Goal: Find specific page/section: Find specific page/section

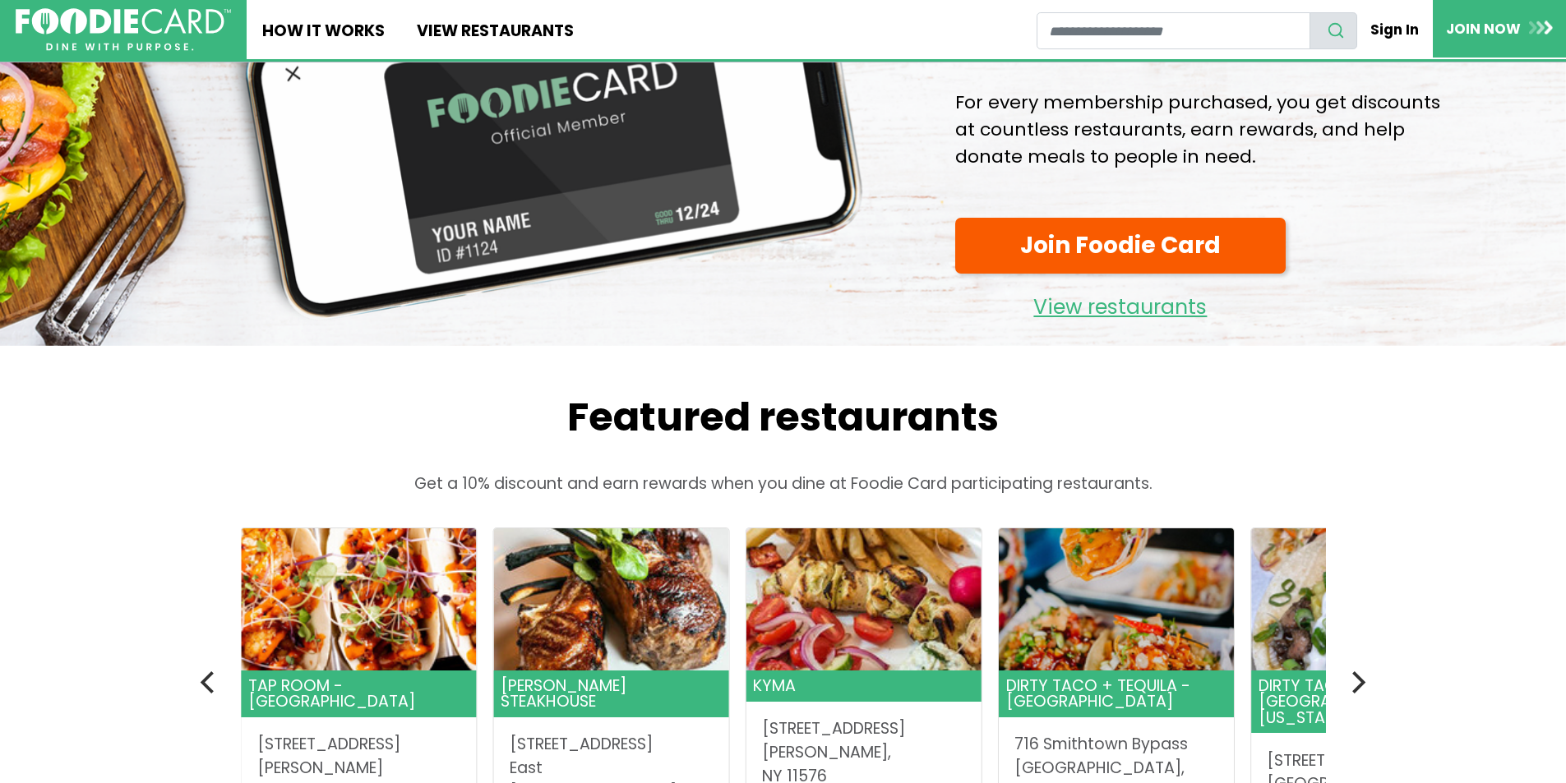
scroll to position [164, 0]
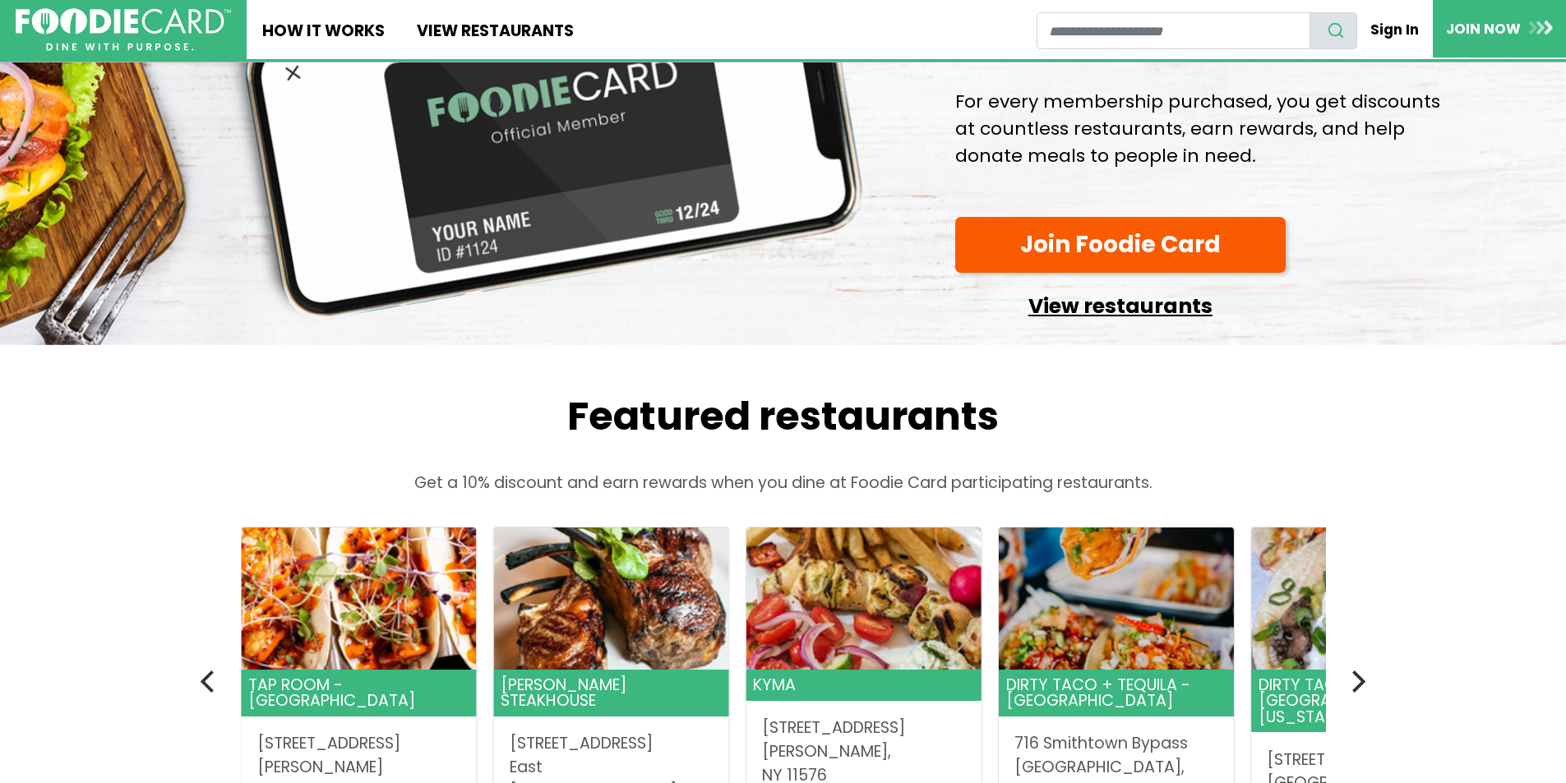
click at [1159, 323] on link "View restaurants" at bounding box center [1120, 302] width 330 height 42
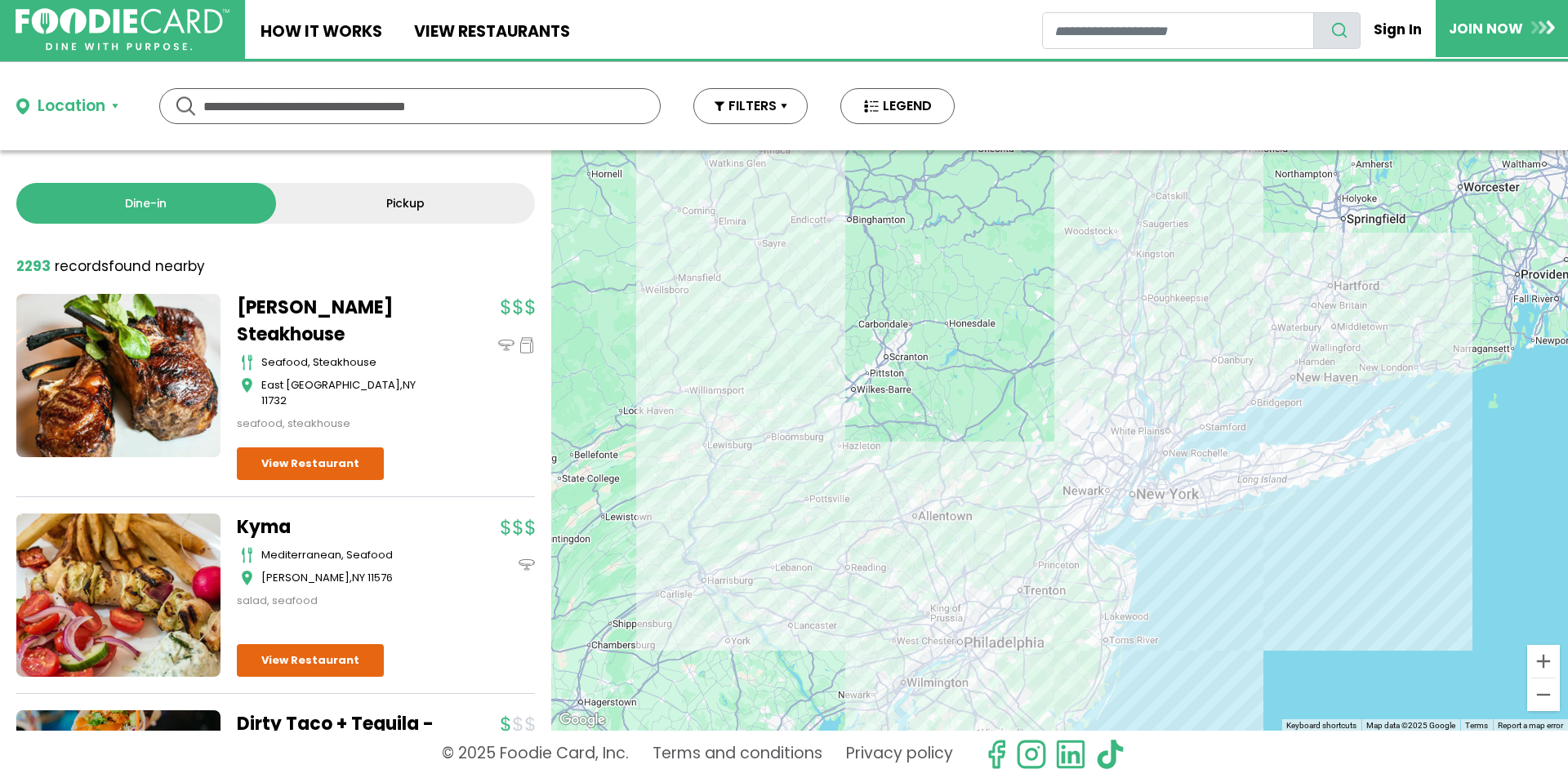
click at [326, 104] on input "text" at bounding box center [410, 106] width 413 height 35
type input "**********"
click at [76, 106] on div "Location" at bounding box center [72, 106] width 68 height 24
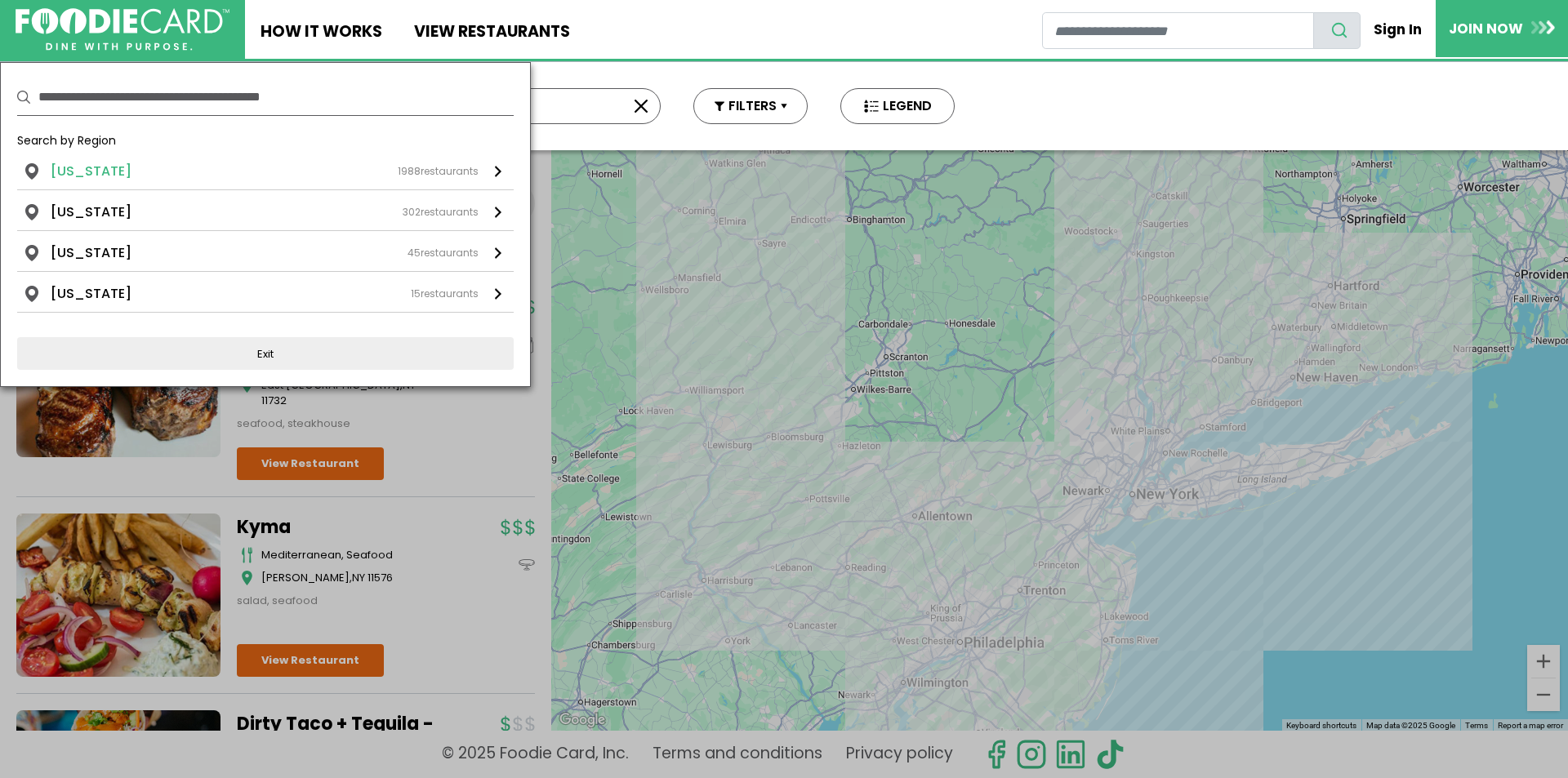
click at [447, 172] on div "1988 restaurants" at bounding box center [437, 171] width 80 height 15
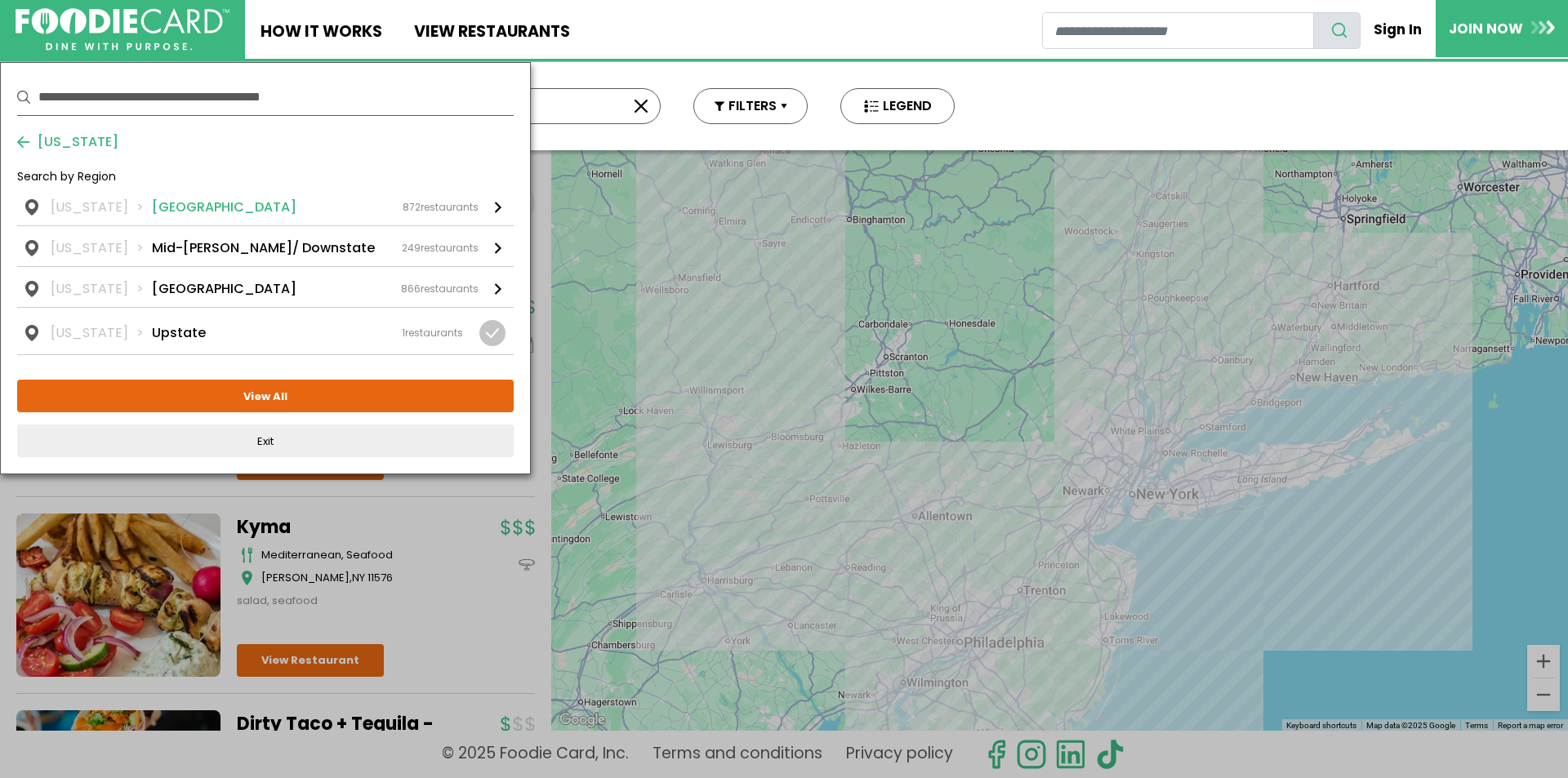
click at [174, 204] on li "[GEOGRAPHIC_DATA]" at bounding box center [224, 208] width 144 height 20
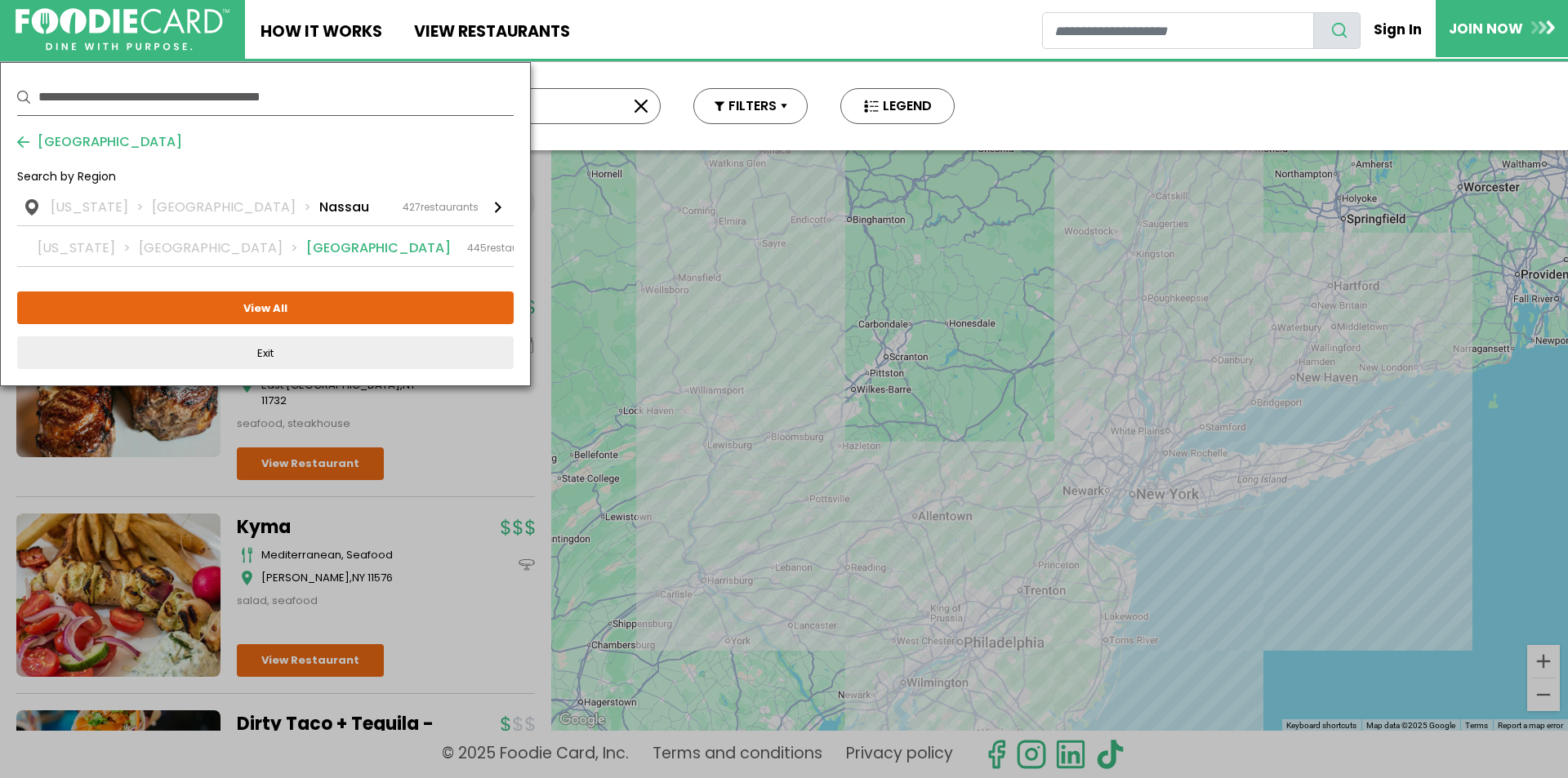
click at [306, 247] on li "[GEOGRAPHIC_DATA]" at bounding box center [378, 248] width 144 height 20
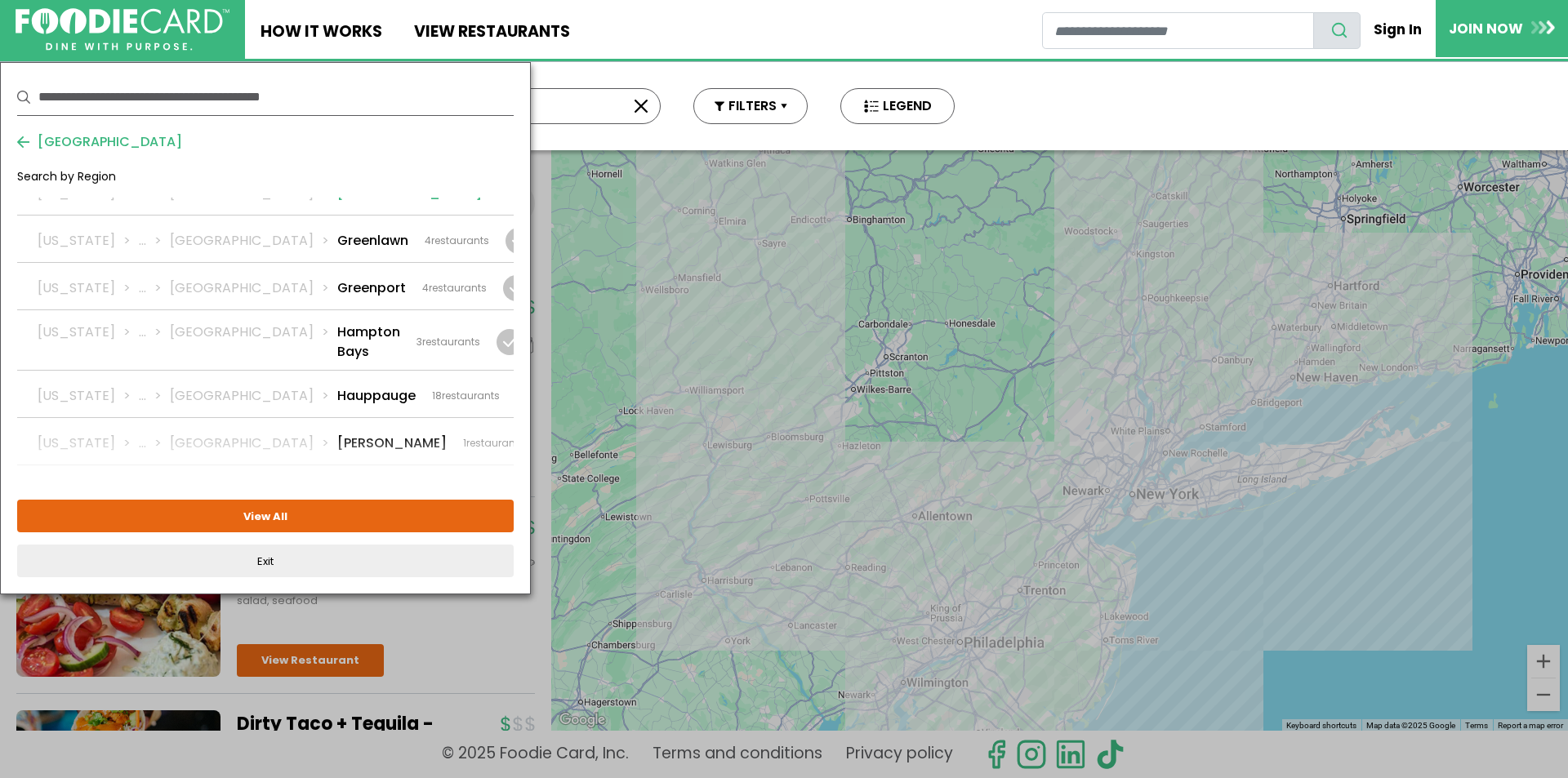
scroll to position [1307, 0]
click at [337, 386] on li "Hauppauge" at bounding box center [376, 395] width 78 height 20
click at [223, 386] on li "[GEOGRAPHIC_DATA]" at bounding box center [253, 395] width 167 height 20
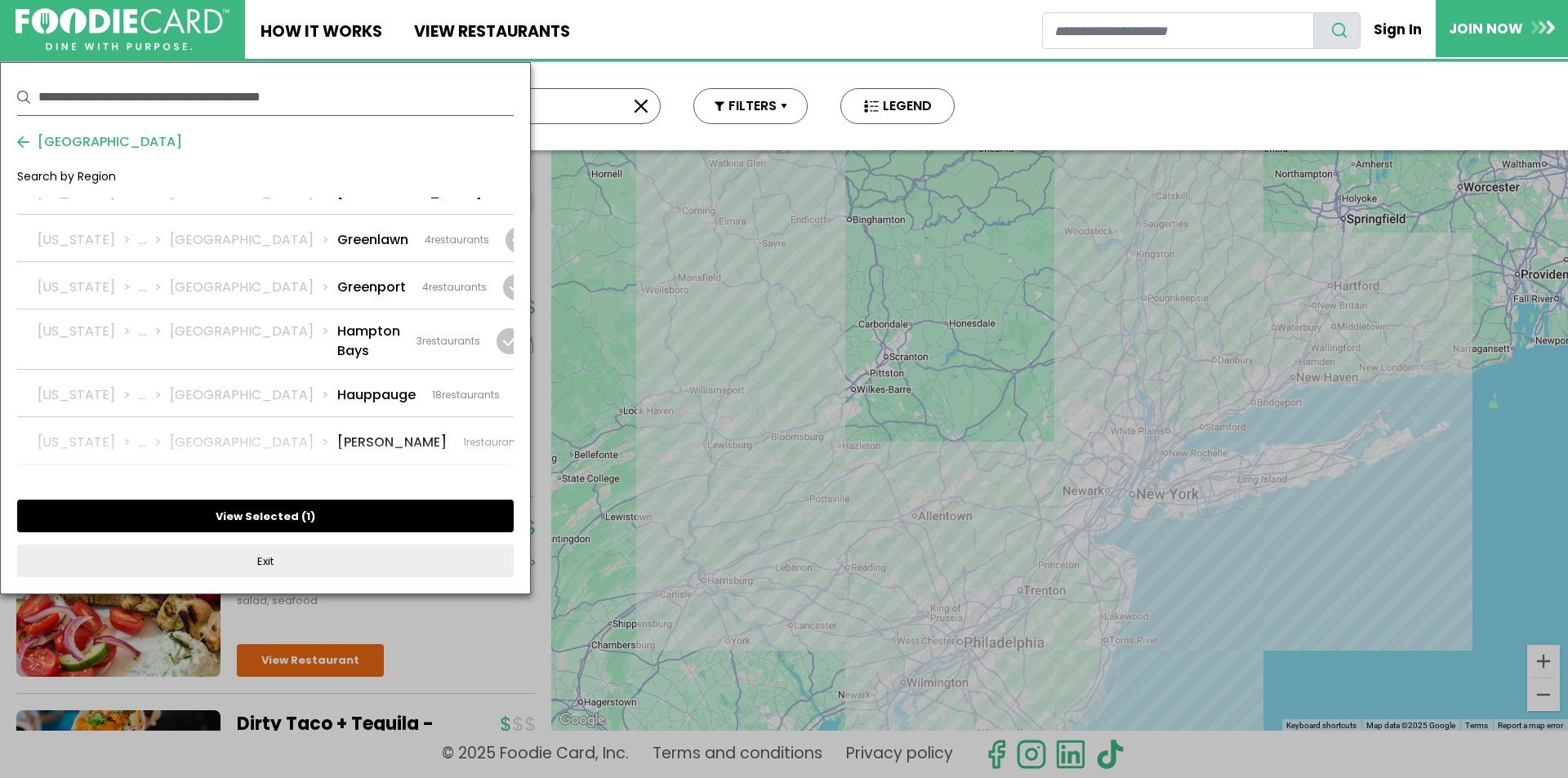
click at [279, 512] on button "View Selected ( 1 )" at bounding box center [265, 516] width 497 height 33
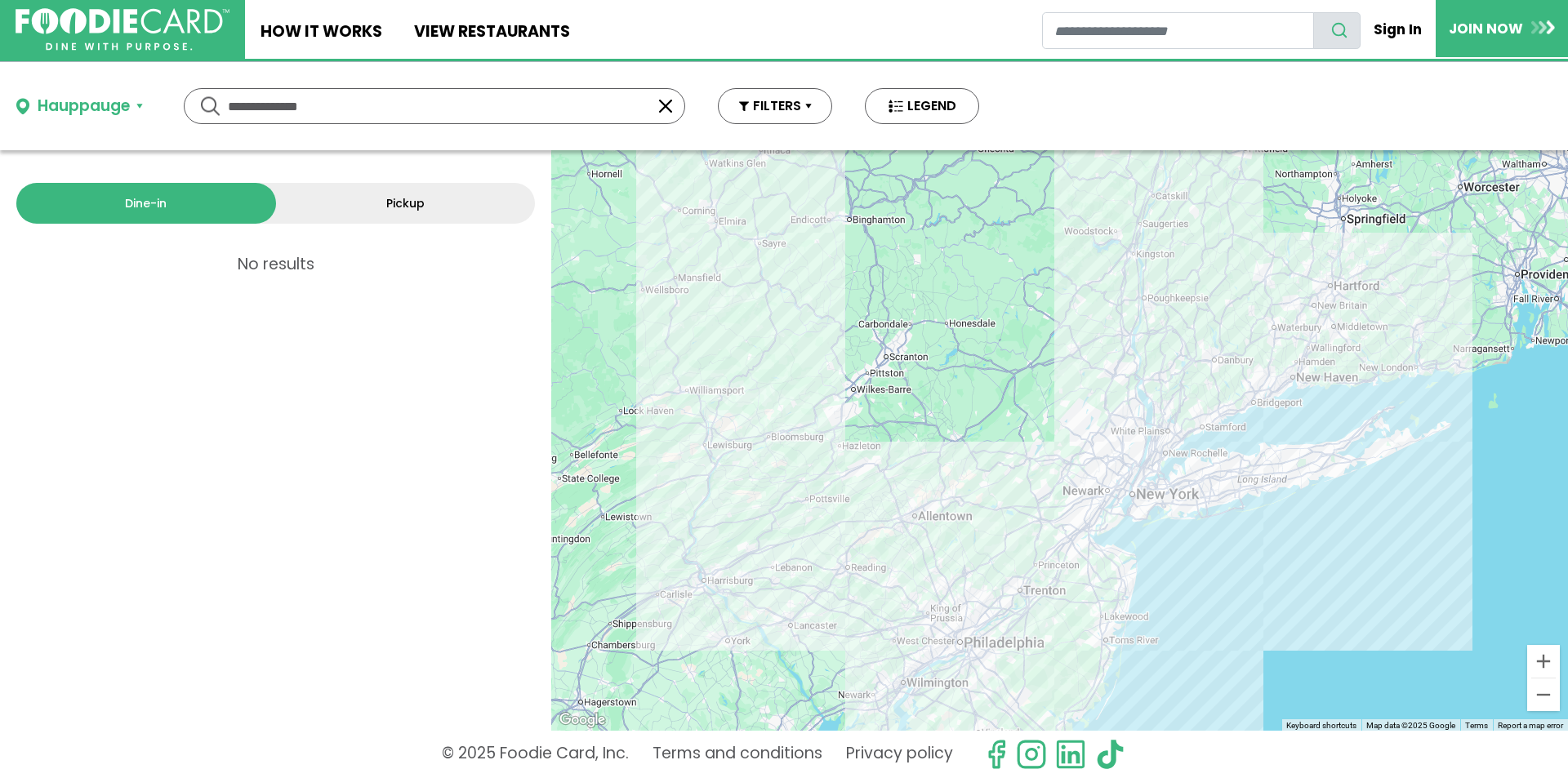
drag, startPoint x: 359, startPoint y: 112, endPoint x: 175, endPoint y: 94, distance: 184.9
click at [181, 94] on div "Hauppauge ********* ********* Use my current location Search by Region [US_STAT…" at bounding box center [498, 105] width 996 height 88
click at [323, 99] on input "text" at bounding box center [434, 106] width 413 height 35
click at [96, 103] on div "Hauppauge" at bounding box center [83, 106] width 92 height 24
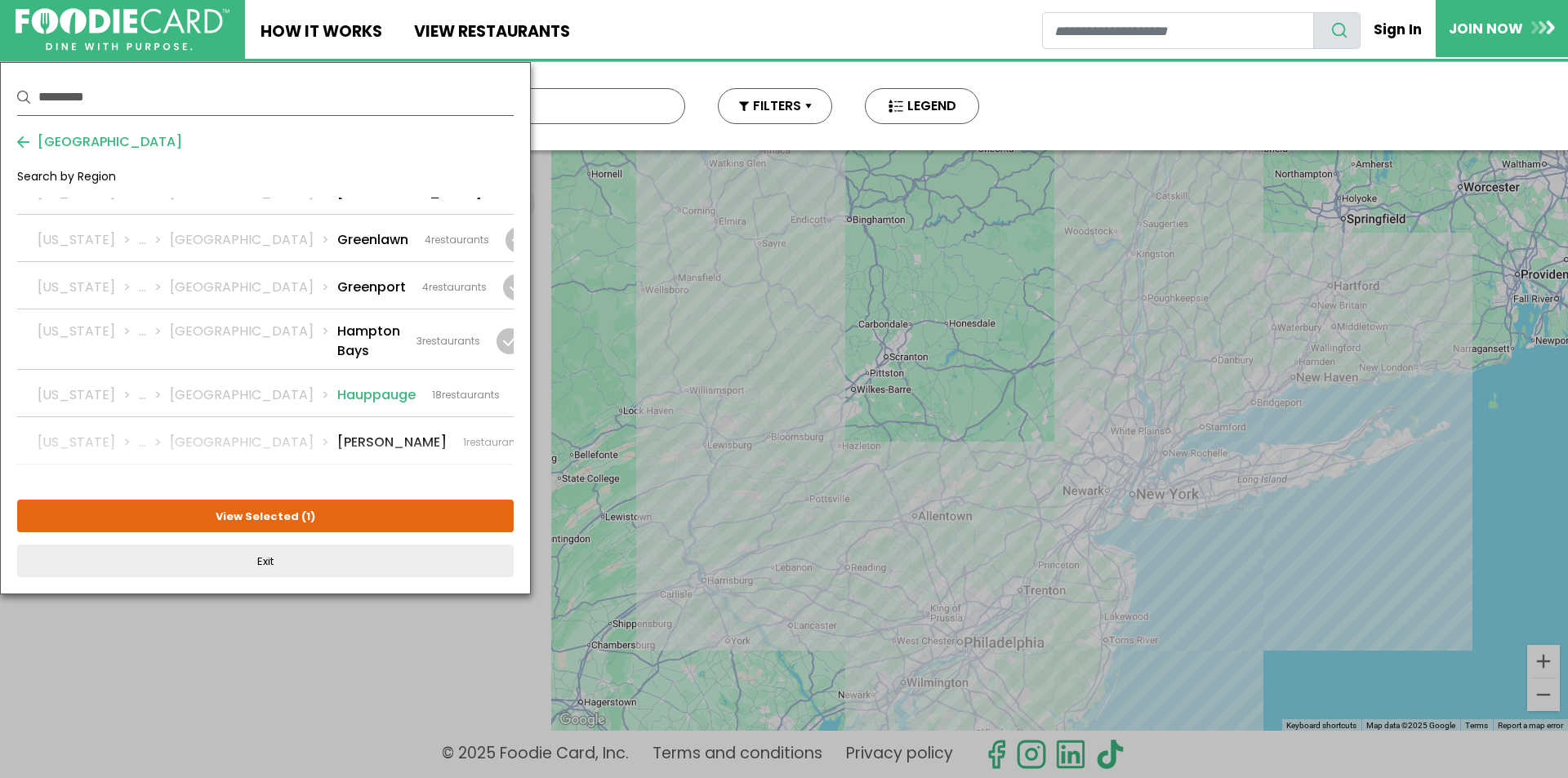
click at [337, 386] on li "Hauppauge" at bounding box center [376, 395] width 78 height 20
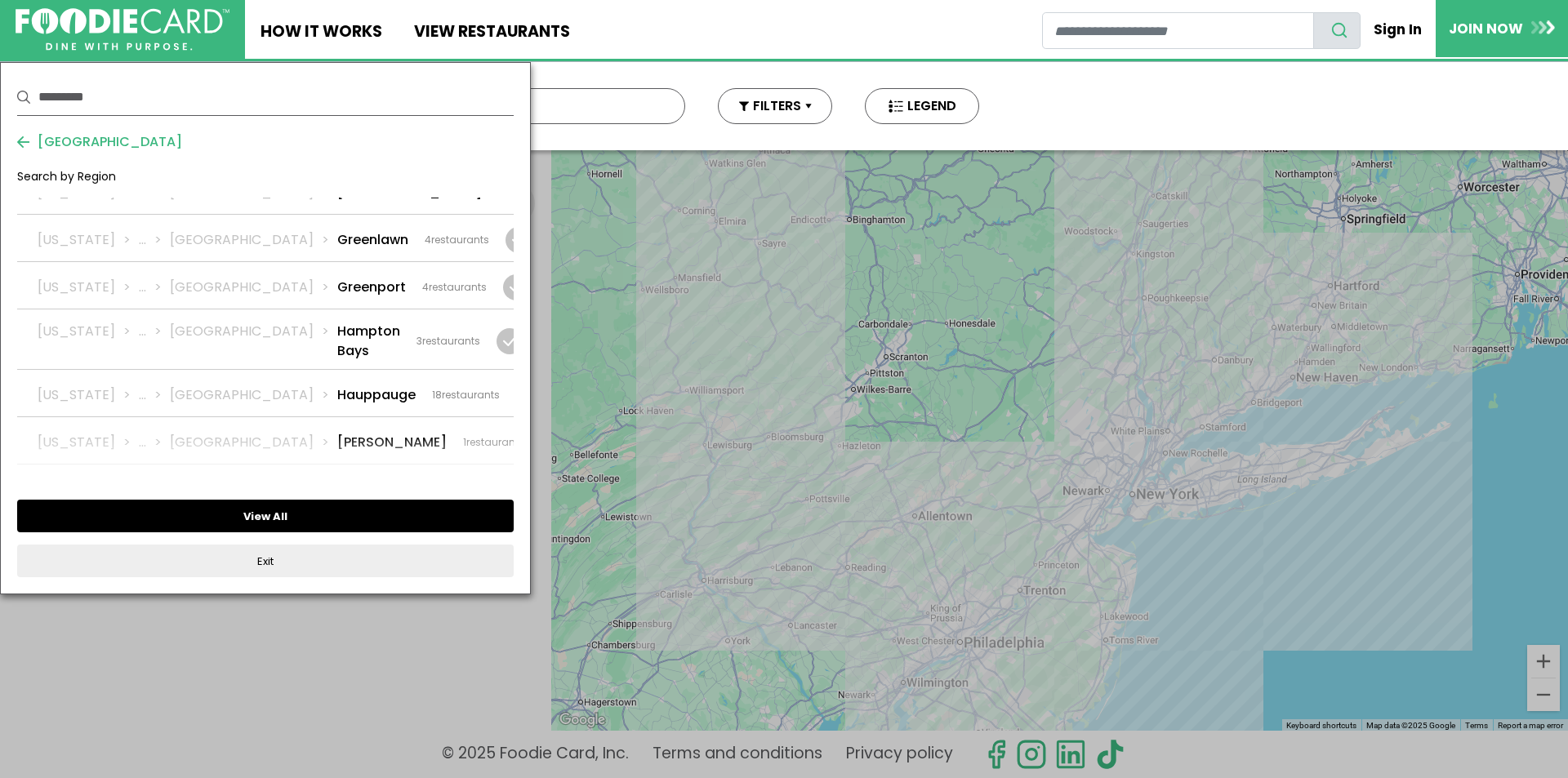
click at [278, 515] on button "View All" at bounding box center [265, 516] width 497 height 33
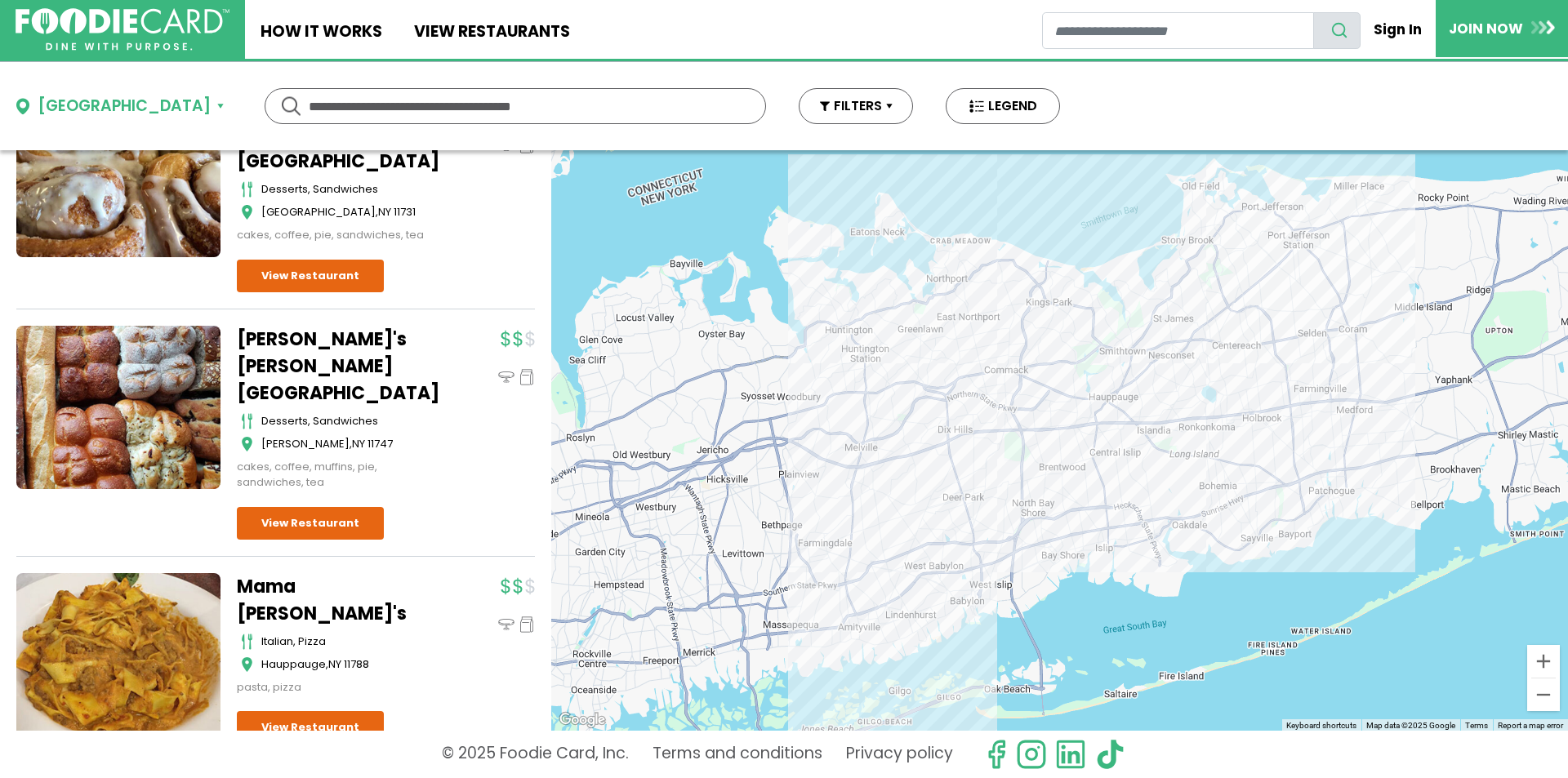
scroll to position [2613, 0]
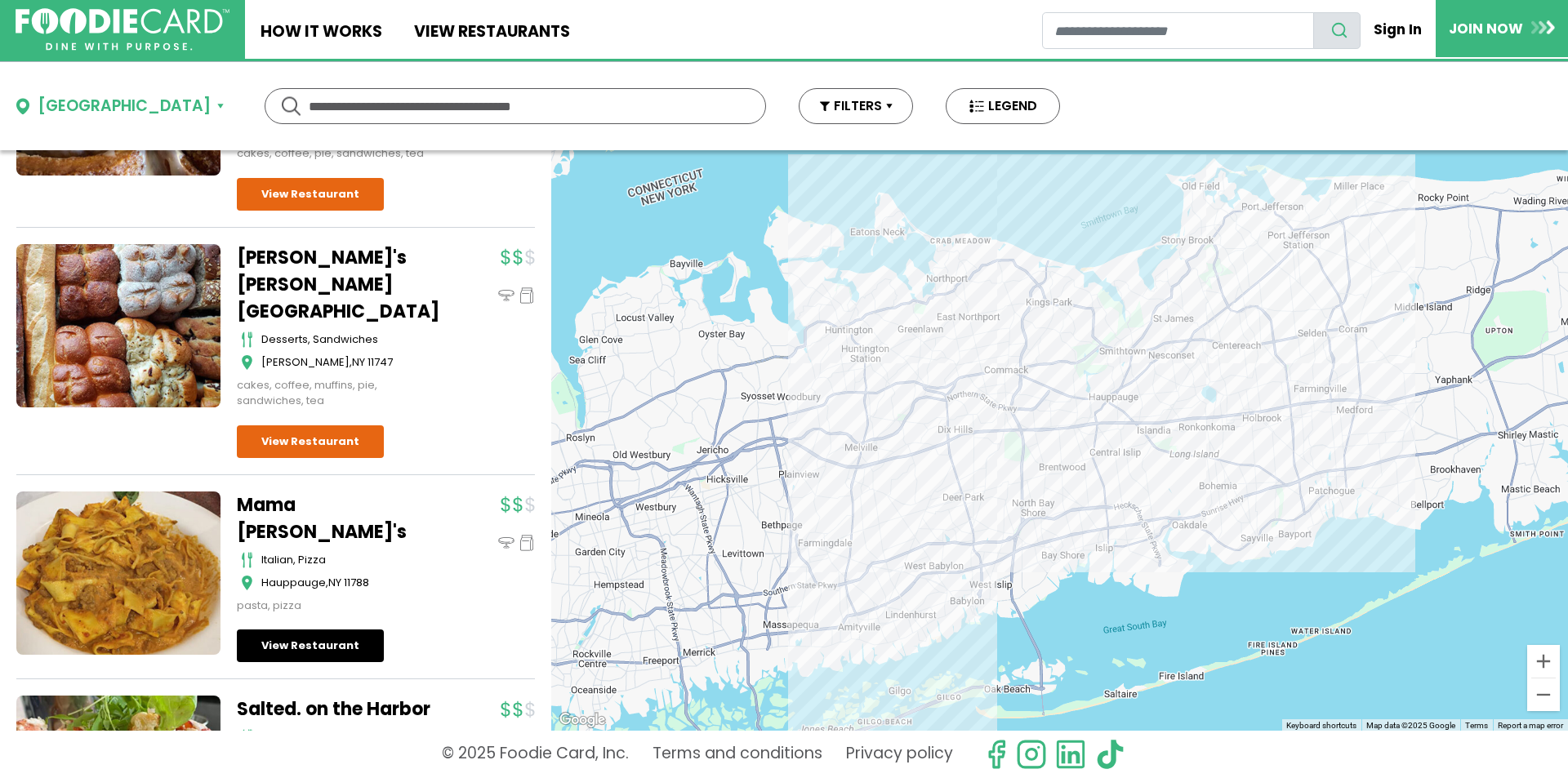
click at [310, 630] on link "View Restaurant" at bounding box center [310, 646] width 147 height 33
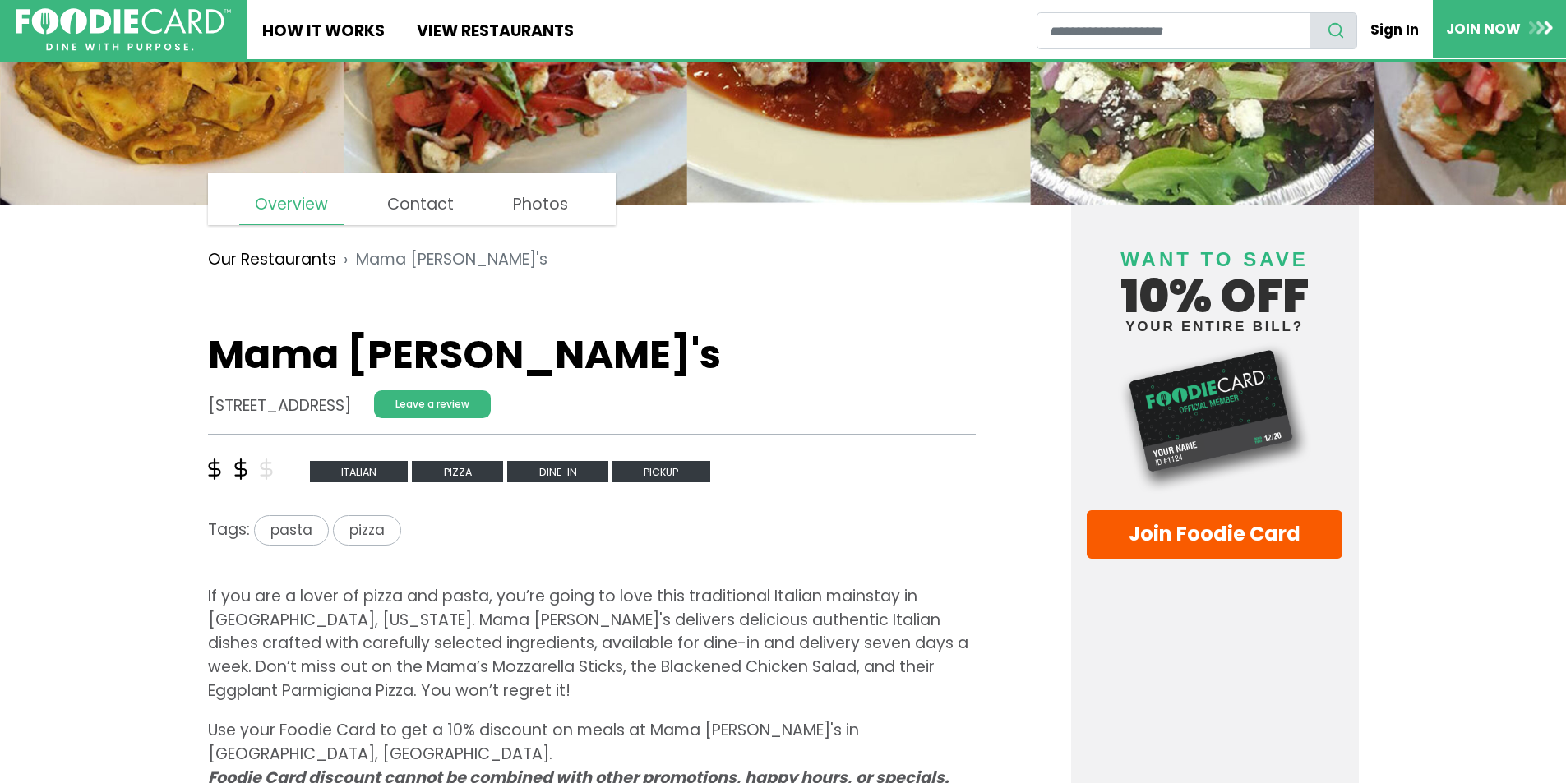
scroll to position [247, 0]
